Goal: Register for event/course

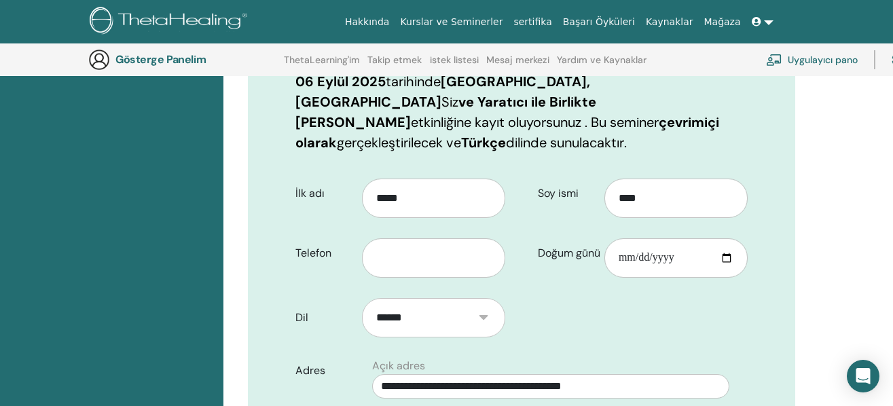
scroll to position [372, 0]
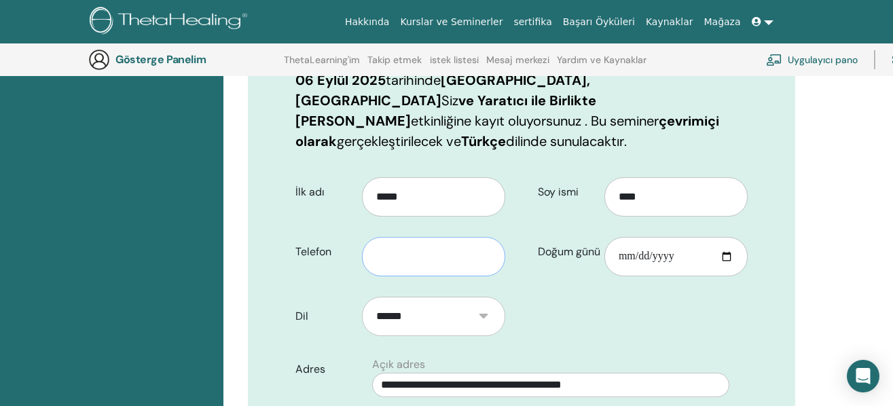
click at [431, 243] on input "text" at bounding box center [433, 256] width 143 height 39
type input "**********"
click at [625, 241] on input "Doğum günü" at bounding box center [676, 256] width 143 height 39
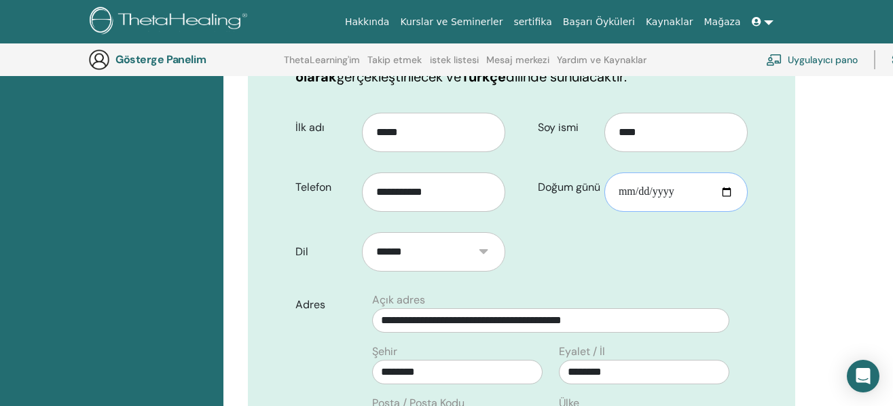
scroll to position [436, 0]
type input "**********"
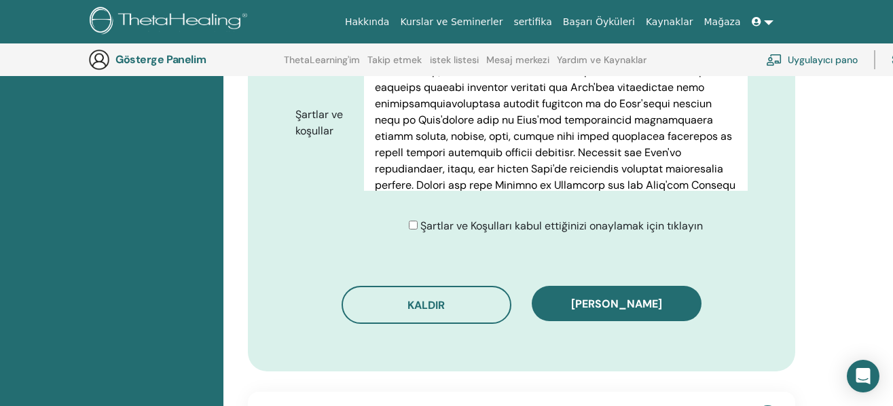
scroll to position [912, 0]
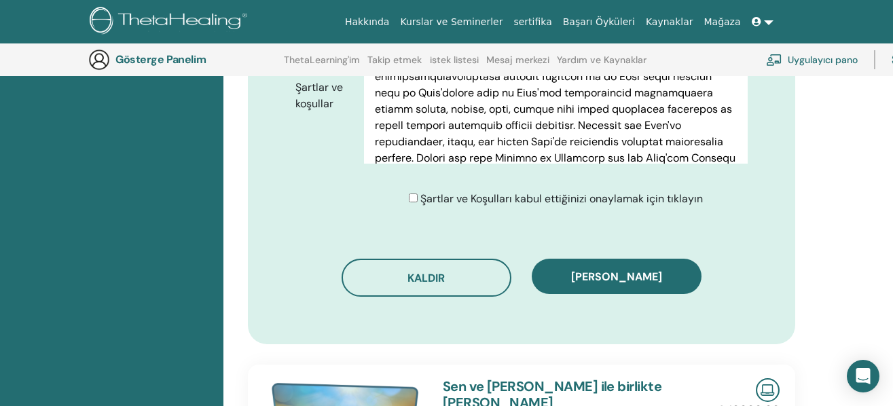
click at [420, 191] on div "Şartlar ve Koşulları kabul ettiğinizi onaylamak için tıklayın" at bounding box center [556, 199] width 294 height 16
click at [407, 191] on div "Şartlar ve Koşulları kabul ettiğinizi onaylamak için tıklayın" at bounding box center [561, 199] width 394 height 16
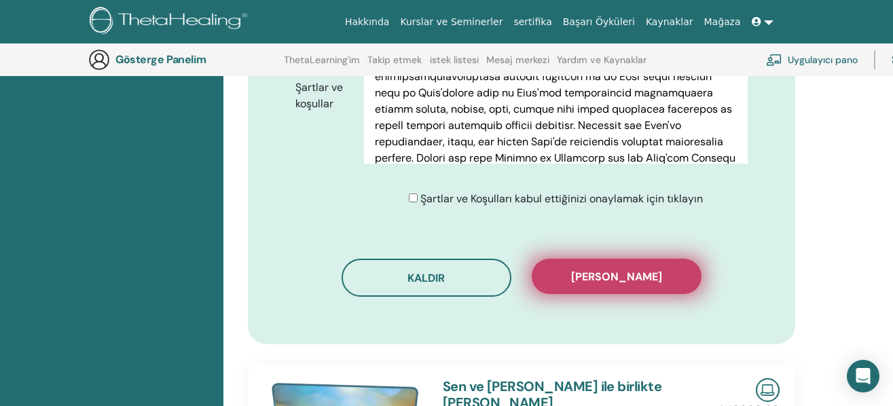
click at [641, 259] on button "[PERSON_NAME]" at bounding box center [617, 276] width 170 height 35
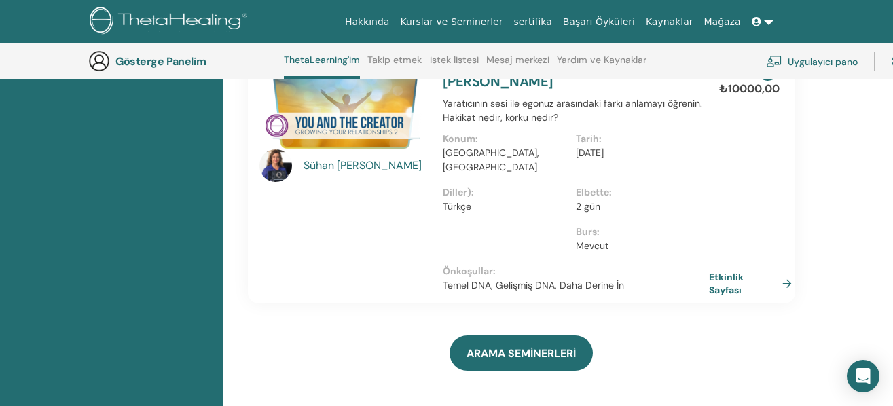
scroll to position [512, 0]
